Goal: Task Accomplishment & Management: Manage account settings

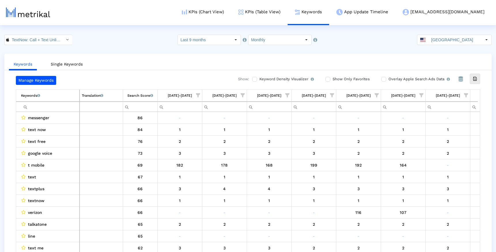
click at [150, 58] on ul "Keywords Single Keywords" at bounding box center [247, 63] width 487 height 14
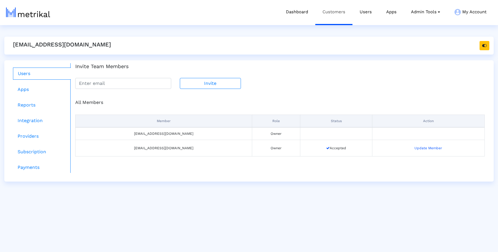
click at [332, 15] on link "Customers" at bounding box center [333, 12] width 37 height 24
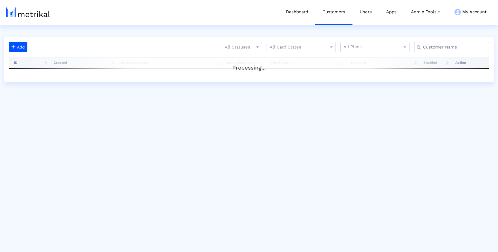
click at [445, 46] on input "text" at bounding box center [453, 47] width 68 height 6
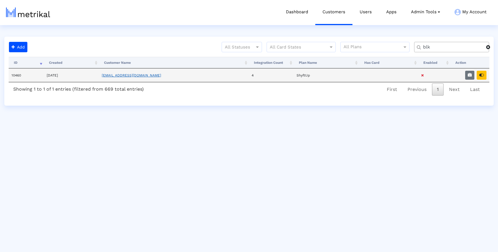
type input "blk"
click at [140, 73] on link "[EMAIL_ADDRESS][DOMAIN_NAME]" at bounding box center [131, 75] width 59 height 4
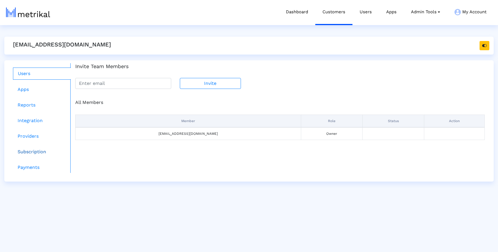
click at [32, 152] on link "Subscription" at bounding box center [42, 152] width 58 height 12
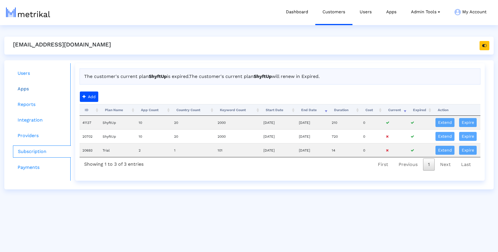
click at [33, 88] on link "Apps" at bounding box center [42, 89] width 58 height 12
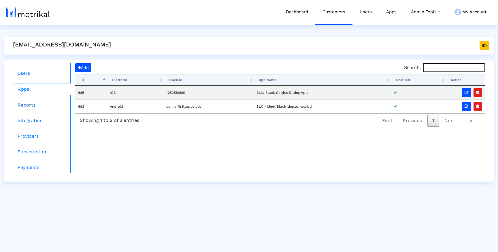
click at [24, 103] on link "Reports" at bounding box center [42, 105] width 58 height 12
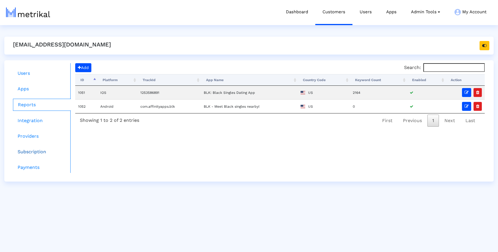
click at [30, 155] on link "Subscription" at bounding box center [42, 152] width 58 height 12
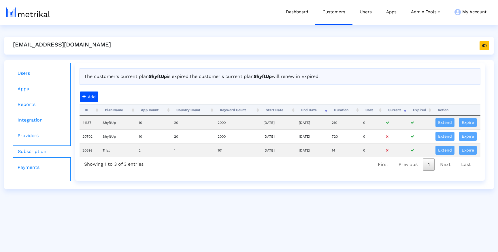
click at [91, 90] on div "The customer's current plan ShyftUp is expired. The customer's current plan Shy…" at bounding box center [279, 79] width 409 height 23
click at [90, 97] on button "Add" at bounding box center [89, 96] width 18 height 10
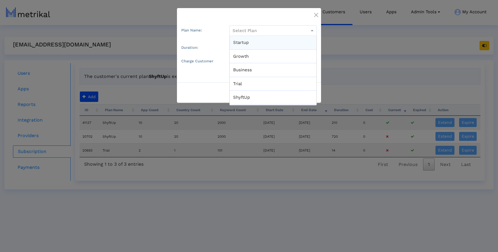
click at [252, 30] on input "Select Plan" at bounding box center [268, 30] width 71 height 6
click at [248, 97] on div "ShyftUp" at bounding box center [273, 97] width 87 height 14
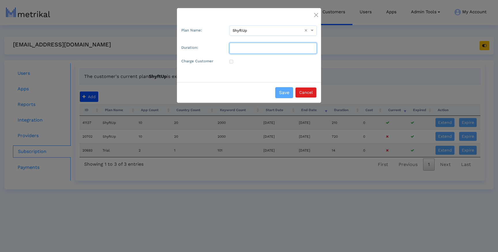
click at [244, 52] on input "Duration:" at bounding box center [272, 48] width 87 height 11
type input "30"
click at [285, 91] on button "Save" at bounding box center [284, 92] width 18 height 11
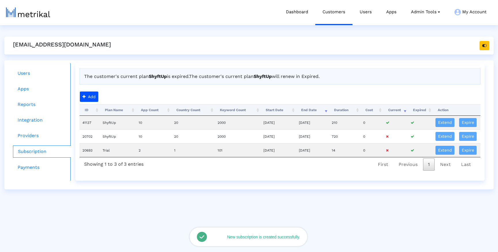
click at [268, 189] on div "Users Apps Reports Integration Providers Subscription Payments The customer's c…" at bounding box center [248, 124] width 489 height 129
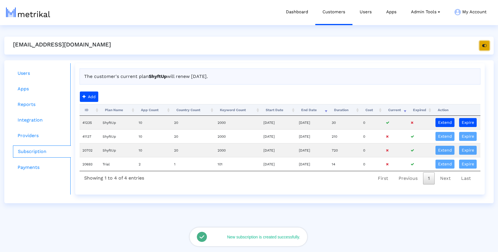
click at [480, 48] on button "button" at bounding box center [485, 45] width 10 height 9
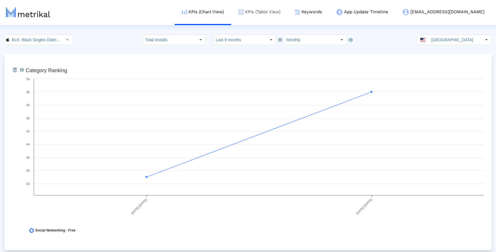
click at [288, 15] on link "KPIs (Table View)" at bounding box center [259, 12] width 56 height 24
click at [288, 9] on link "KPIs (Table View)" at bounding box center [259, 12] width 56 height 24
click at [288, 15] on link "KPIs (Table View)" at bounding box center [259, 12] width 56 height 24
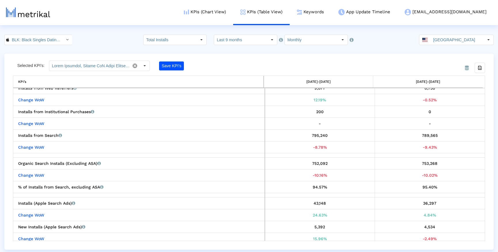
scroll to position [82, 0]
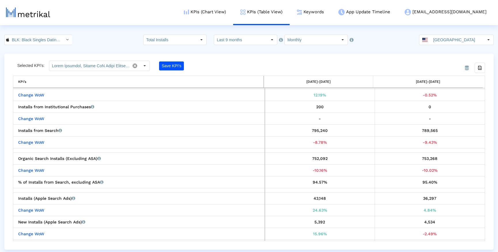
click at [297, 39] on input "Monthly" at bounding box center [311, 40] width 53 height 10
click at [299, 50] on div "Weekly" at bounding box center [310, 50] width 57 height 10
type input "Weekly"
